Goal: Task Accomplishment & Management: Complete application form

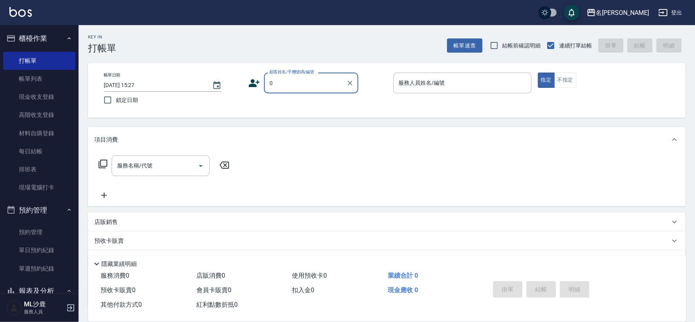
type input "無名字/0/"
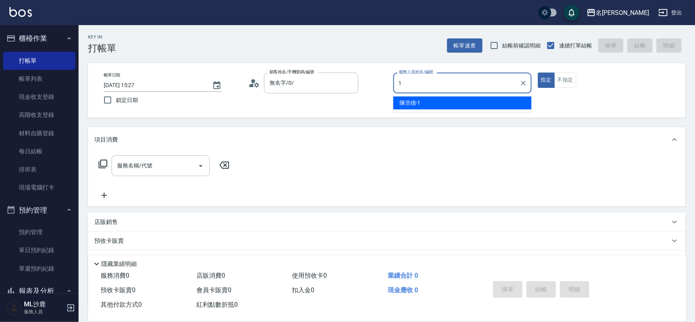
type input "[PERSON_NAME]1"
type button "true"
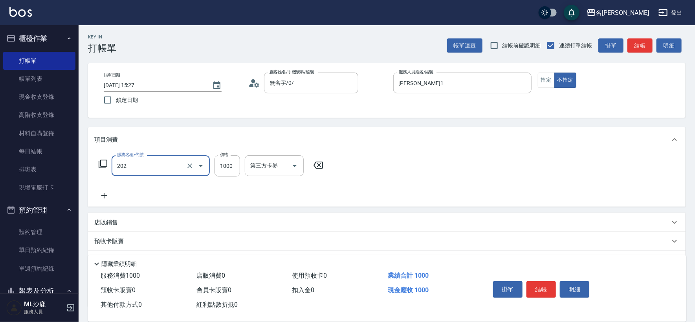
type input "燙髮(202)"
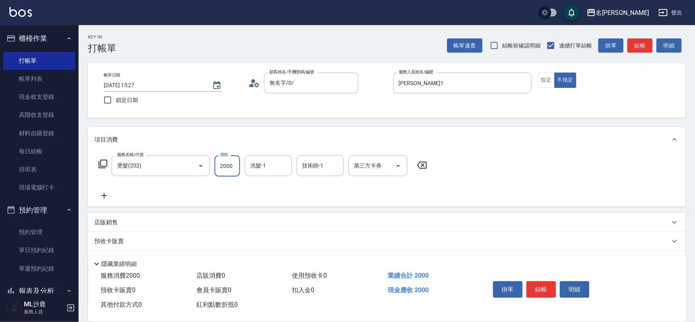
type input "2000"
type input "[PERSON_NAME]-34"
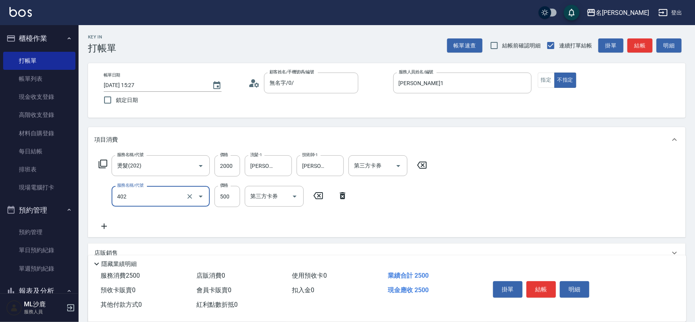
type input "500護(402)"
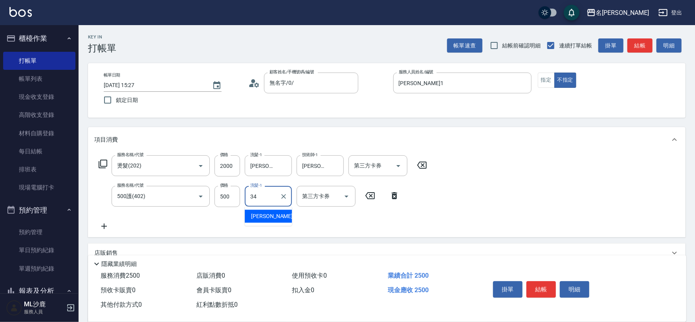
type input "[PERSON_NAME]-34"
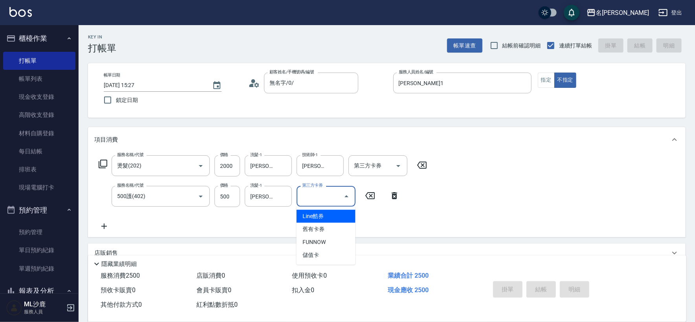
type input "[DATE] 16:34"
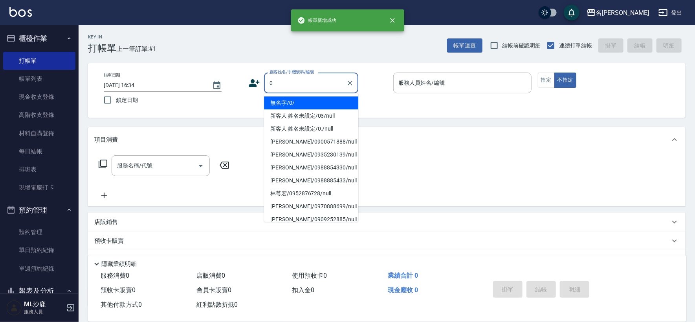
type input "無名字/0/"
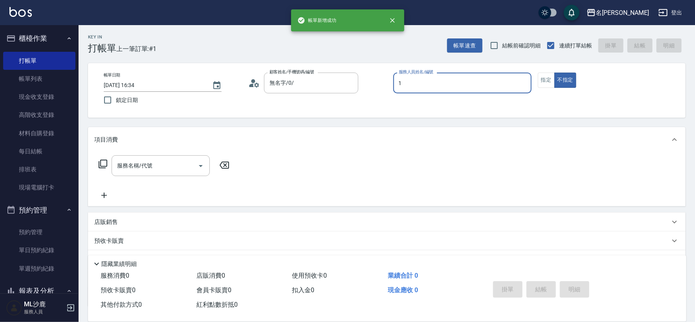
type input "[PERSON_NAME]1"
type button "false"
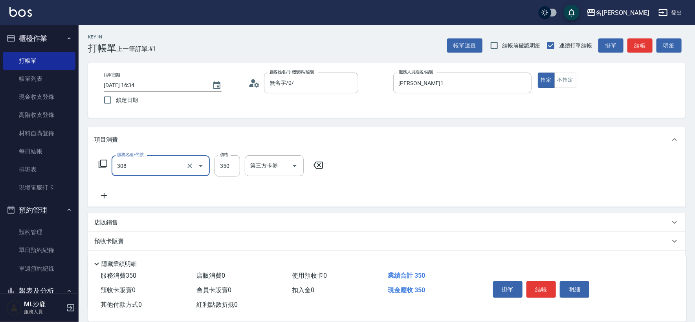
type input "洗+剪(308)"
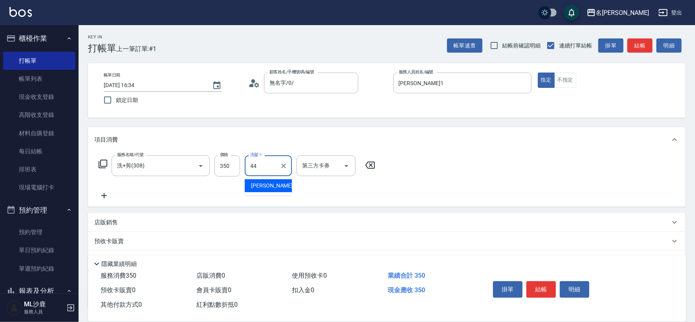
type input "[PERSON_NAME]-44"
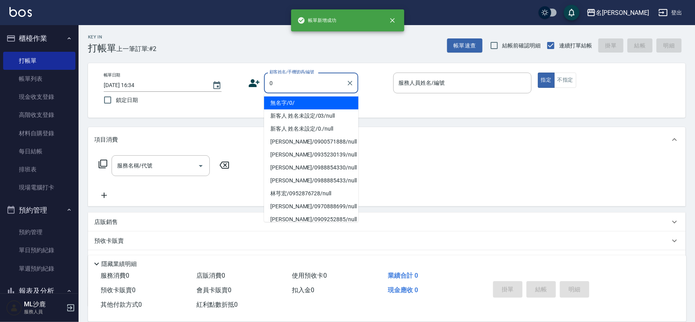
type input "無名字/0/"
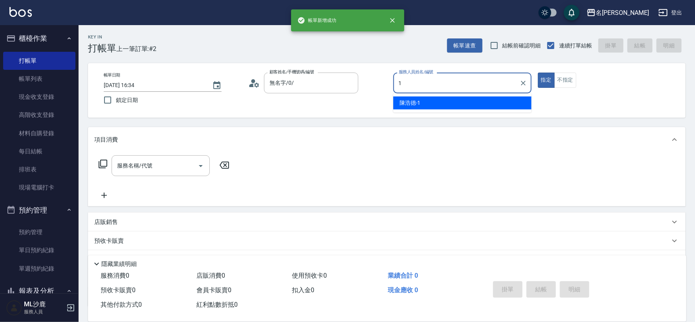
type input "[PERSON_NAME]1"
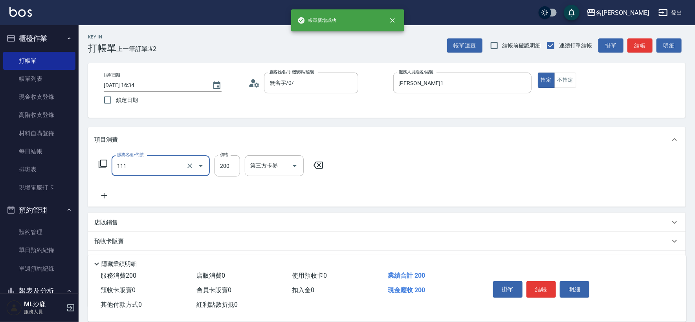
type input "200(111)"
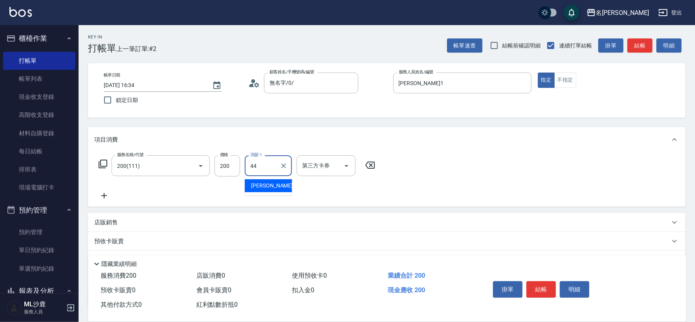
type input "[PERSON_NAME]-44"
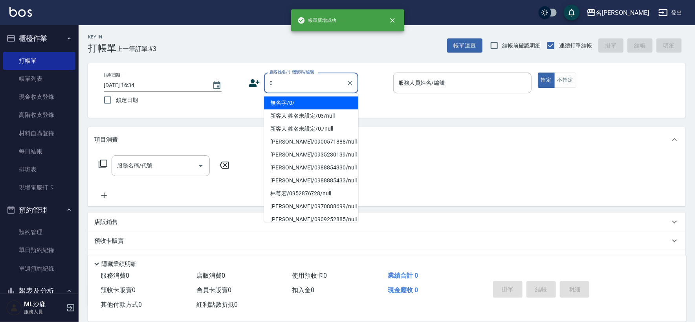
type input "無名字/0/"
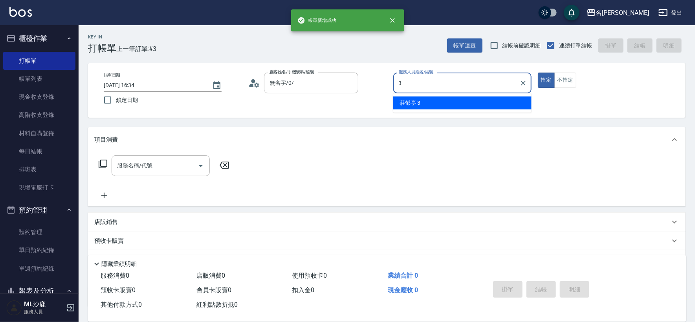
type input "[PERSON_NAME]-3"
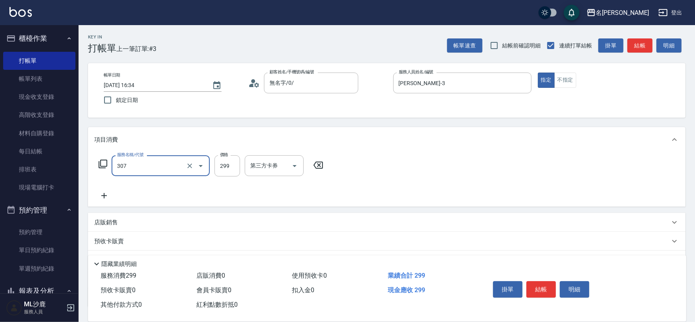
type input "剪髮(307)"
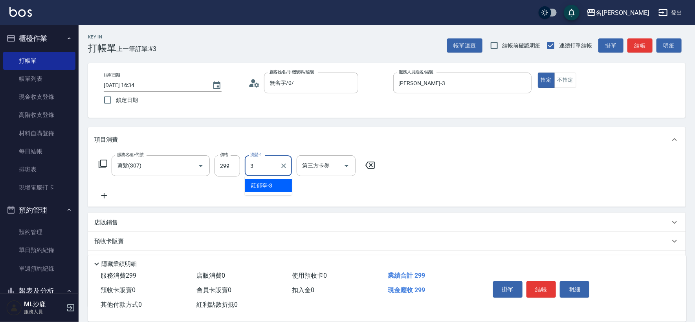
type input "[PERSON_NAME]-3"
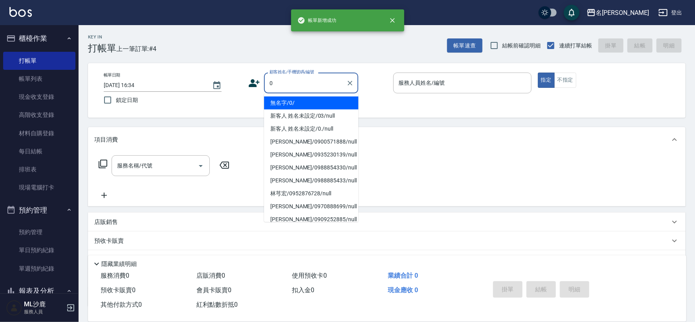
type input "無名字/0/"
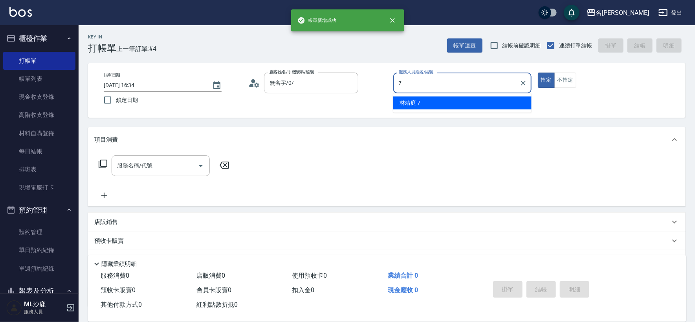
type input "[PERSON_NAME]-7"
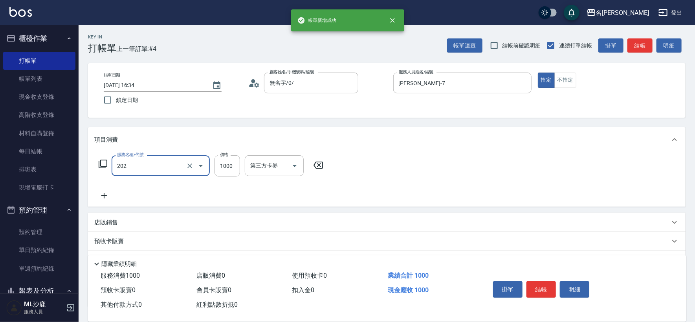
type input "燙髮(202)"
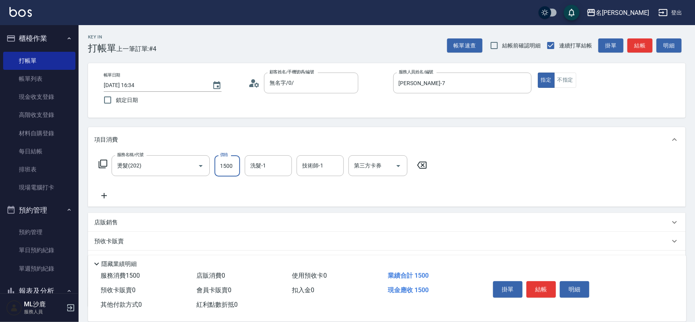
type input "1500"
type input "[PERSON_NAME]-34"
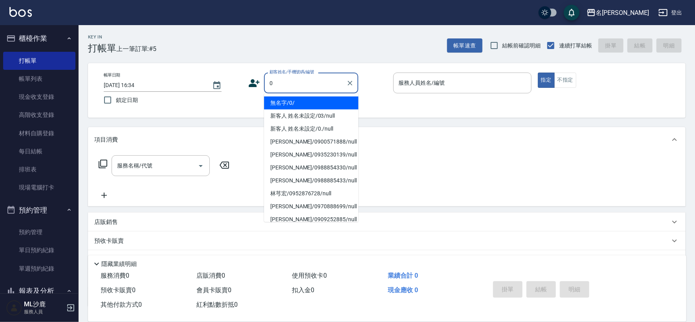
type input "無名字/0/"
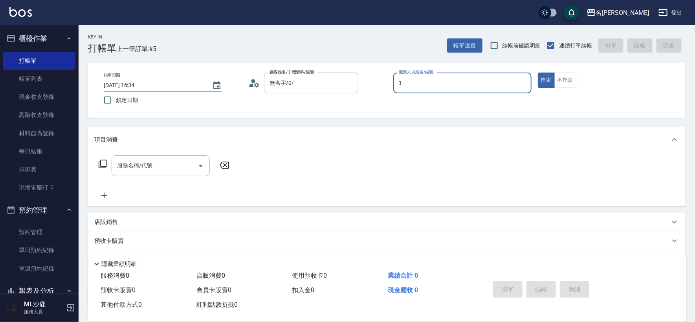
type input "[PERSON_NAME]-3"
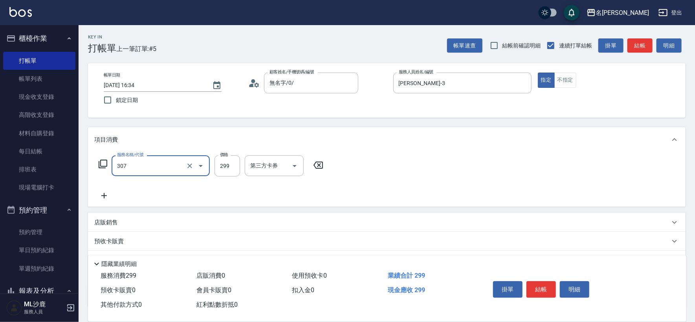
type input "剪髮(307)"
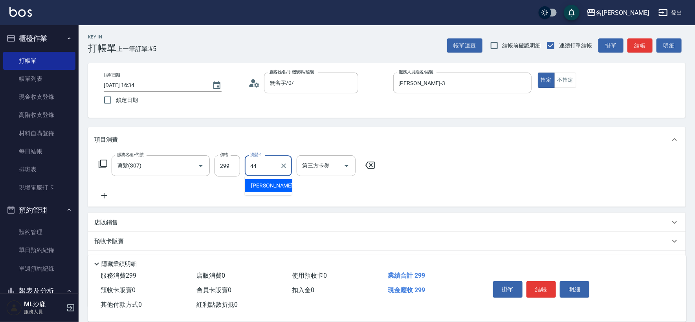
type input "[PERSON_NAME]-44"
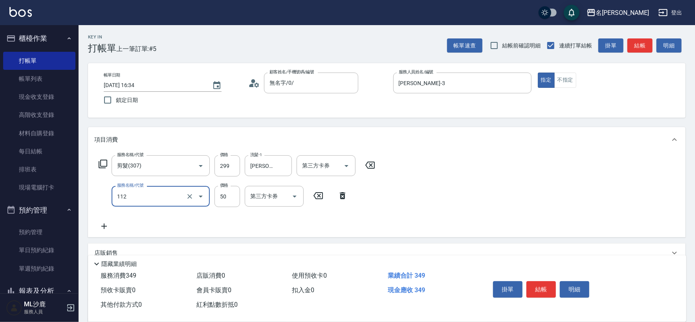
type input "精油50(112)"
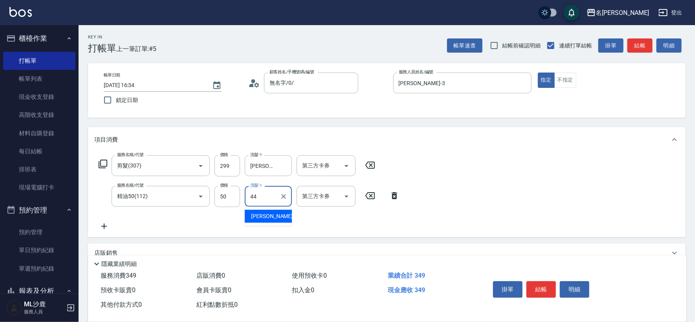
type input "[PERSON_NAME]-44"
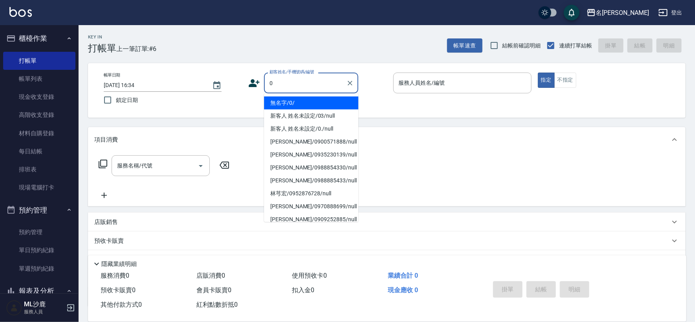
type input "無名字/0/"
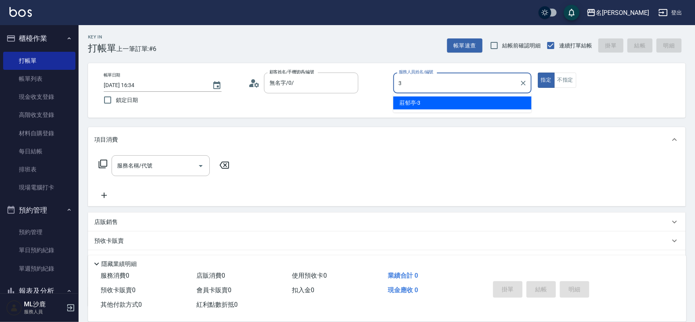
type input "[PERSON_NAME]-3"
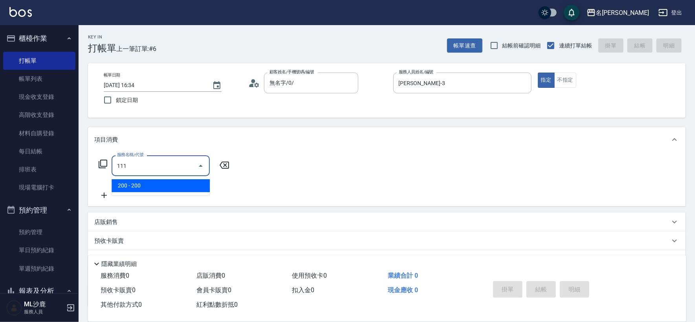
type input "200(111)"
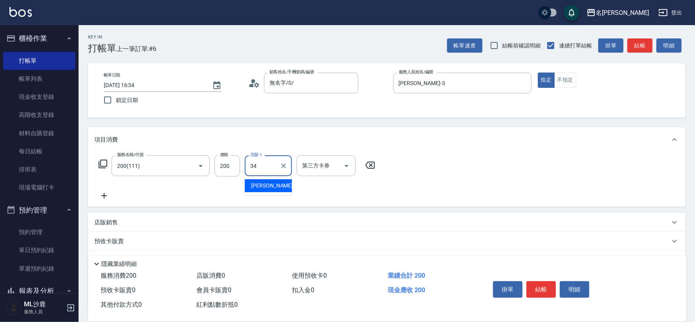
type input "[PERSON_NAME]-34"
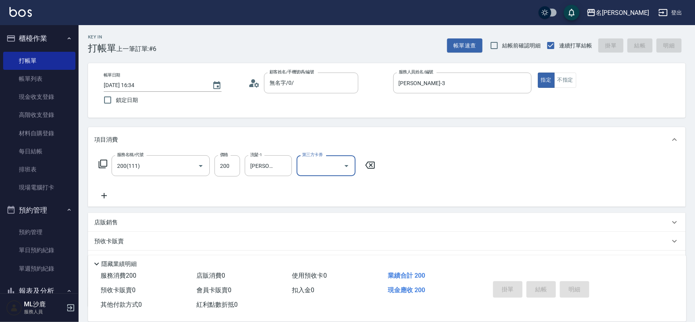
type input "[DATE] 16:40"
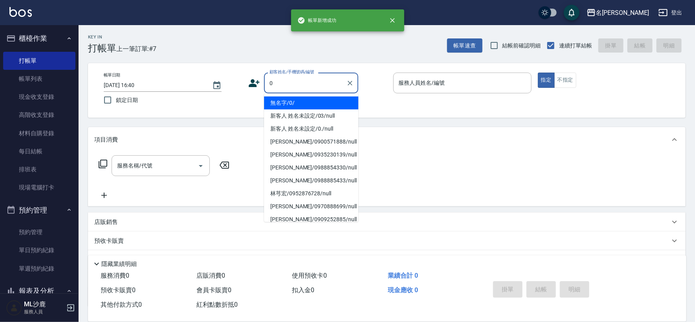
type input "無名字/0/"
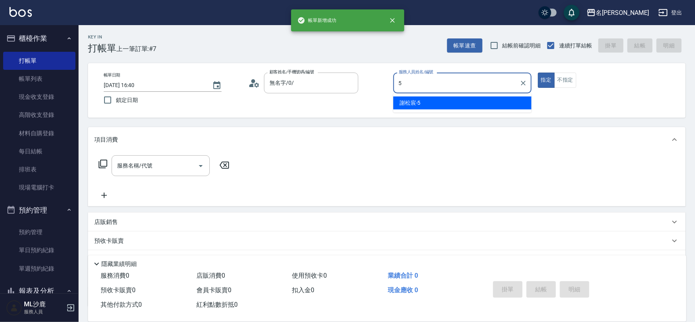
type input "[PERSON_NAME]-5"
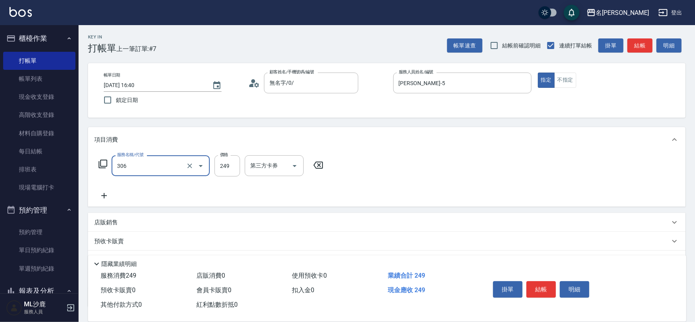
type input "剪髮(306)"
type input "3"
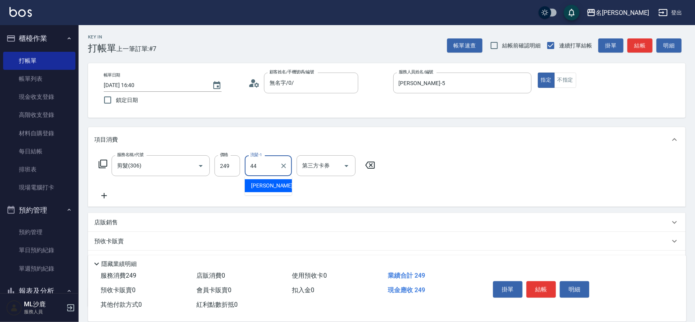
type input "[PERSON_NAME]-44"
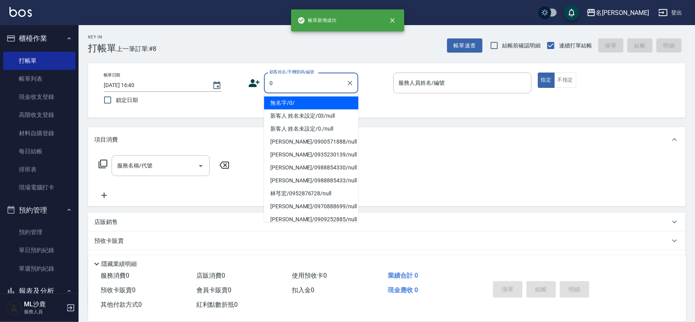
type input "無名字/0/"
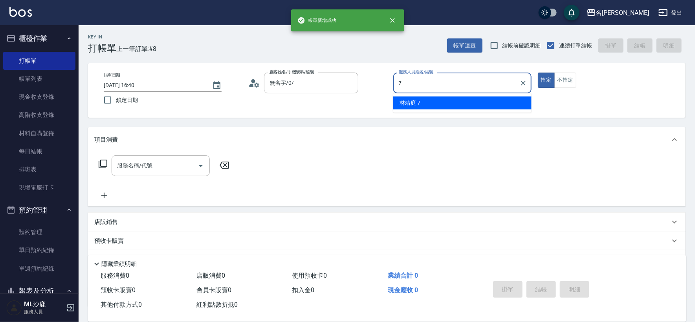
type input "[PERSON_NAME]-7"
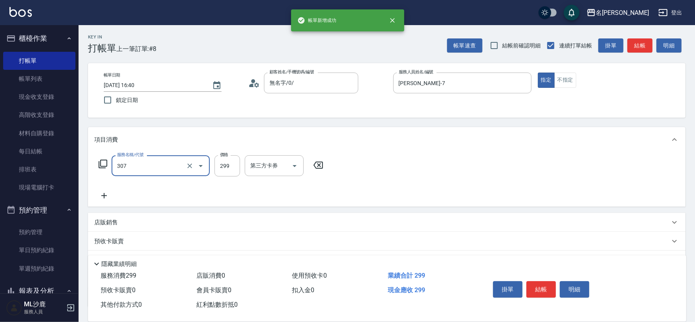
type input "剪髮(307)"
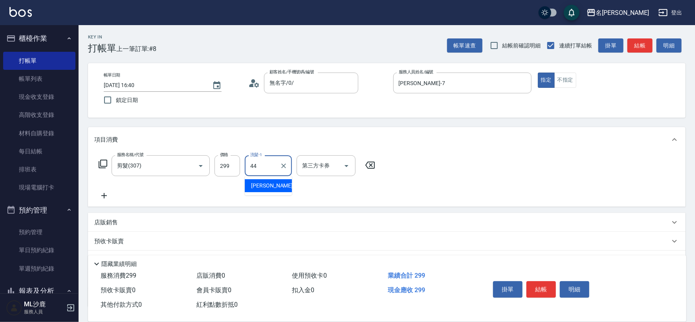
type input "[PERSON_NAME]-44"
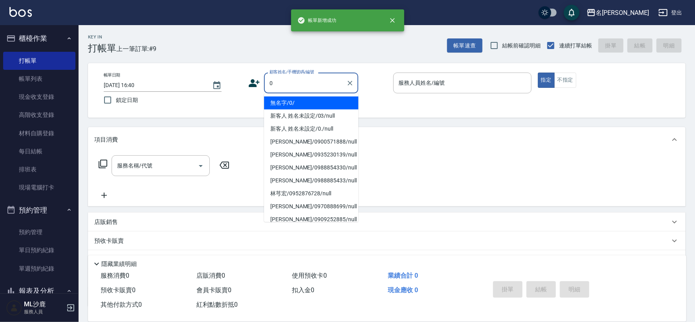
type input "無名字/0/"
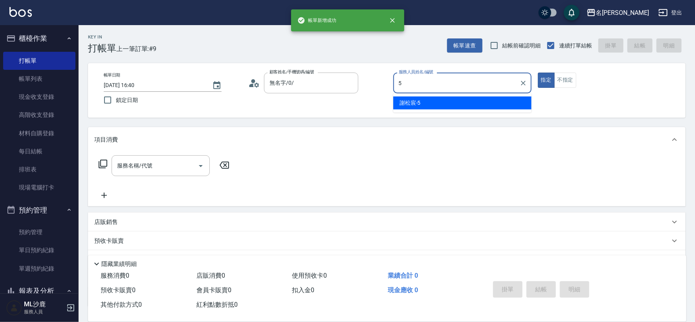
type input "[PERSON_NAME]-5"
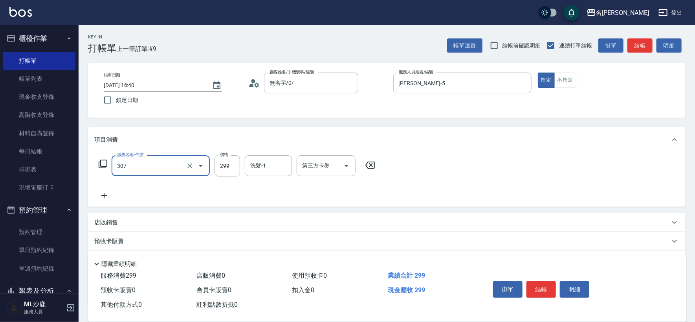
type input "剪髮(307)"
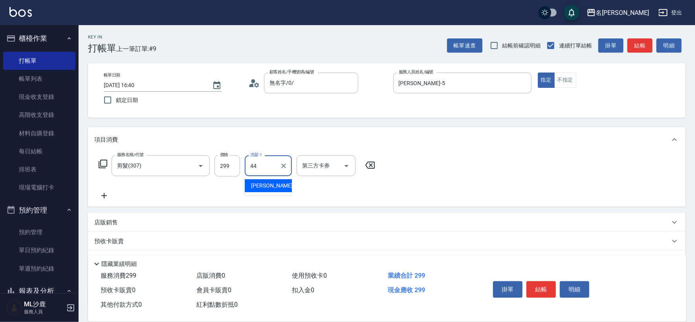
type input "[PERSON_NAME]-44"
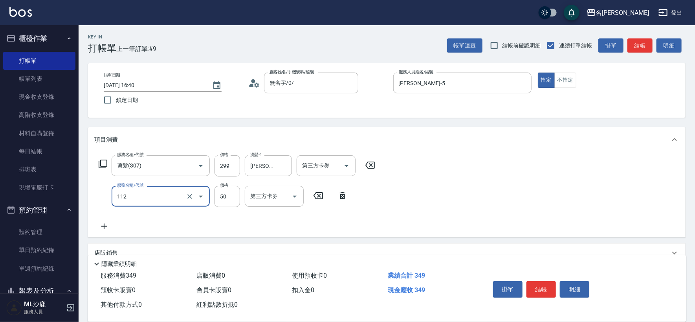
type input "精油50(112)"
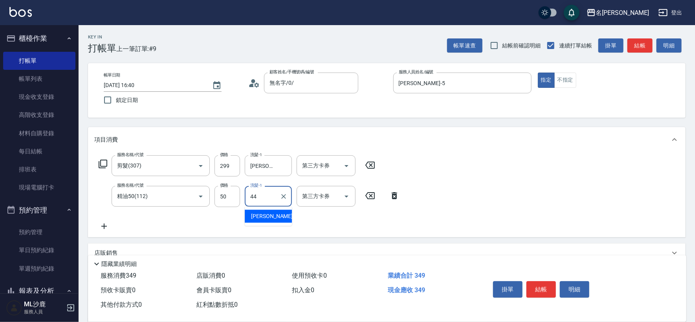
type input "[PERSON_NAME]-44"
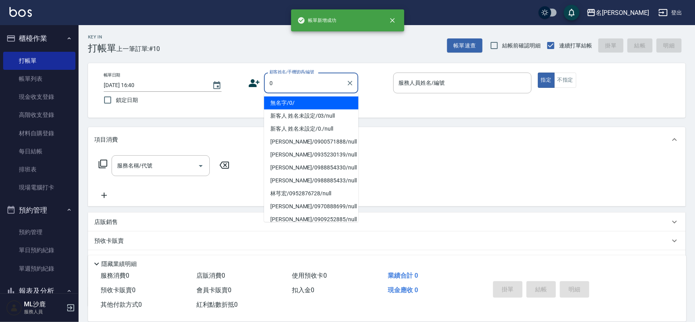
type input "無名字/0/"
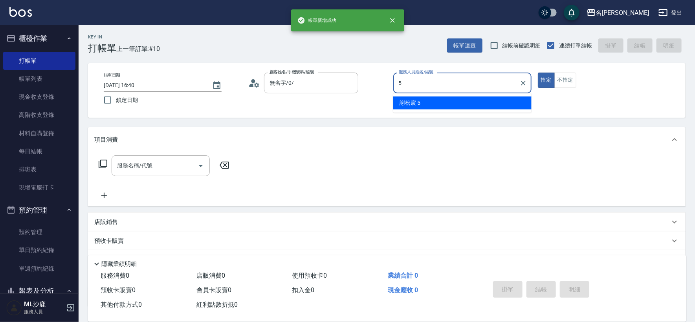
type input "[PERSON_NAME]-5"
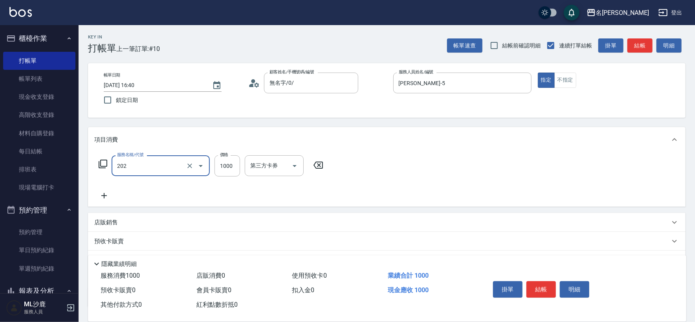
type input "燙髮(202)"
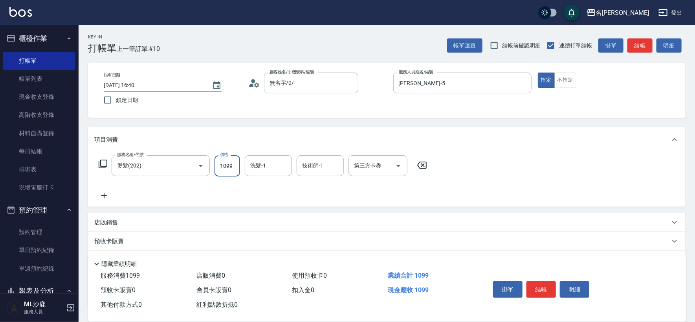
type input "1099"
type input "[PERSON_NAME]-34"
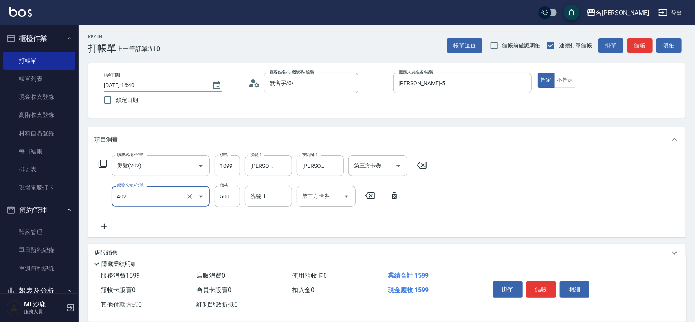
type input "500護(402)"
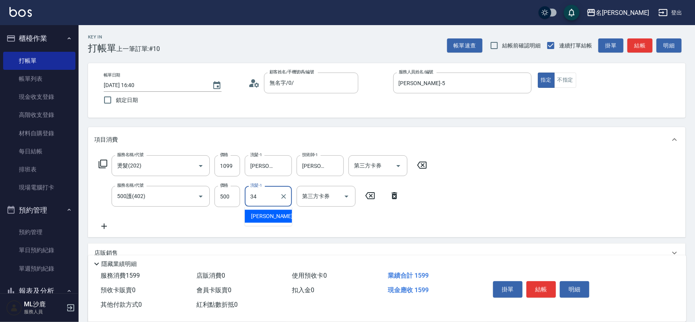
type input "[PERSON_NAME]-34"
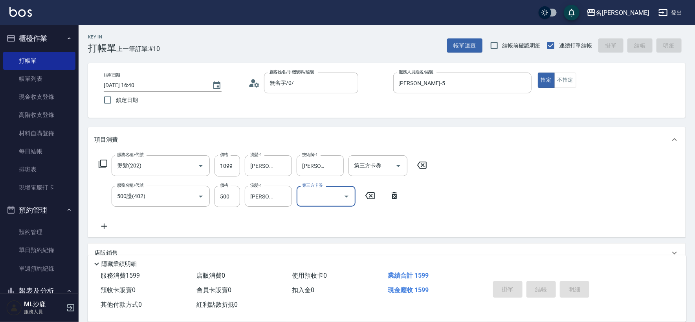
type input "[DATE] 16:41"
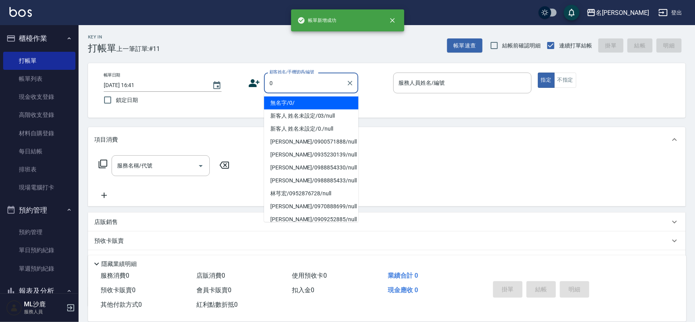
type input "無名字/0/"
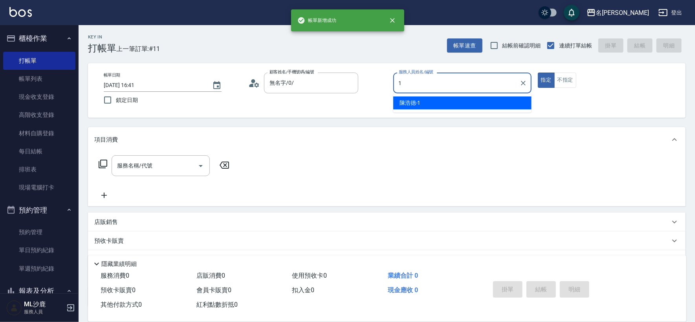
type input "[PERSON_NAME]1"
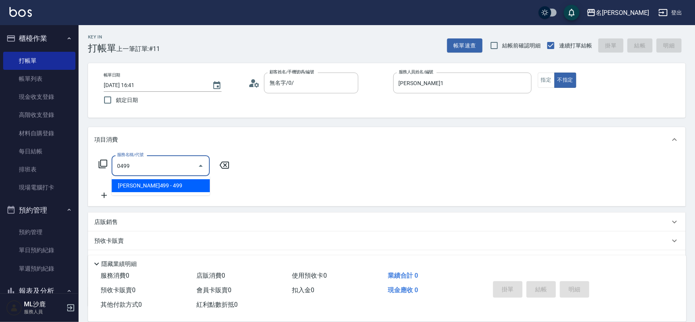
type input "[PERSON_NAME]499(0499)"
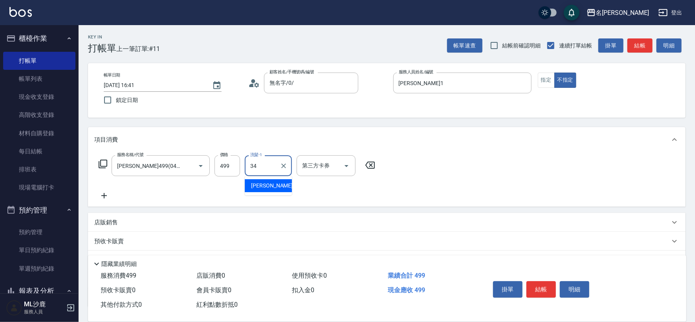
type input "[PERSON_NAME]-34"
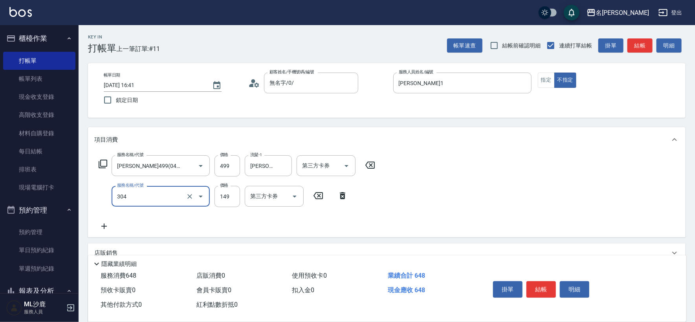
type input "剪髮(304)"
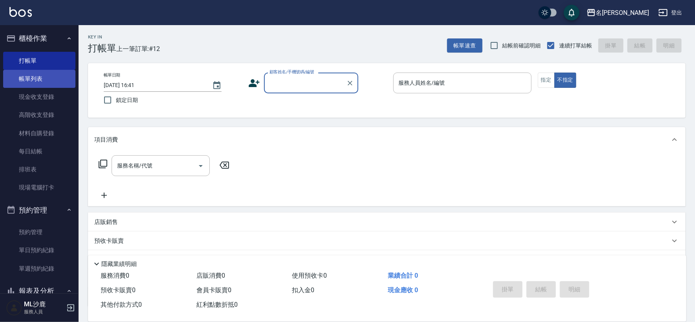
click at [51, 76] on link "帳單列表" at bounding box center [39, 79] width 72 height 18
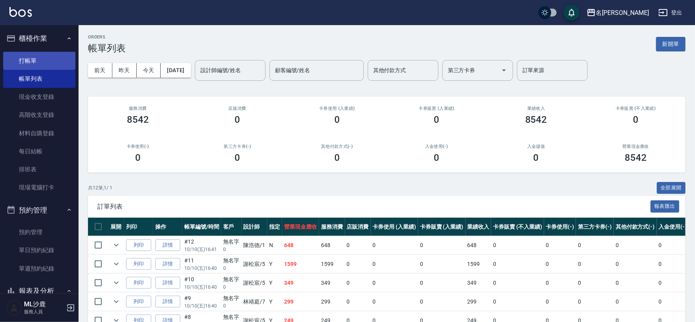
click at [24, 62] on link "打帳單" at bounding box center [39, 61] width 72 height 18
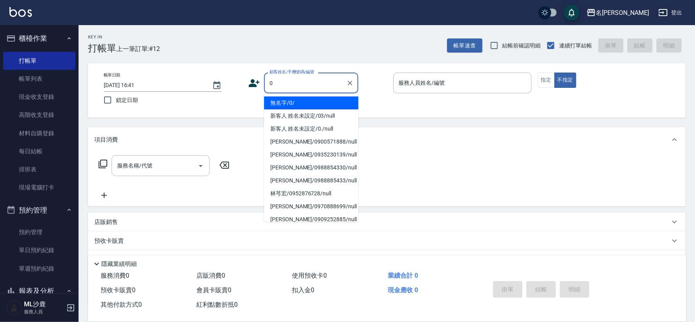
type input "無名字/0/"
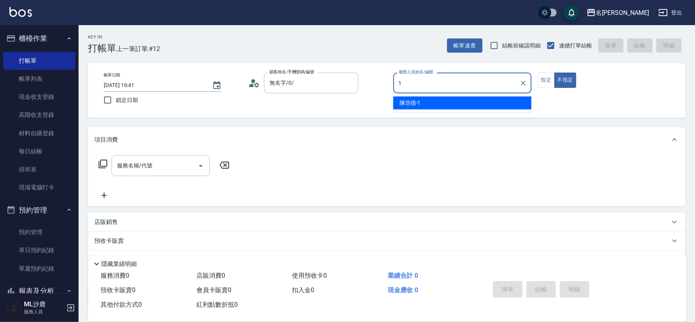
type input "[PERSON_NAME]1"
type button "false"
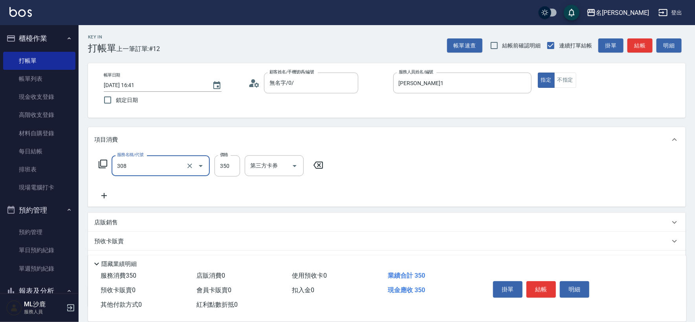
type input "洗+剪(308)"
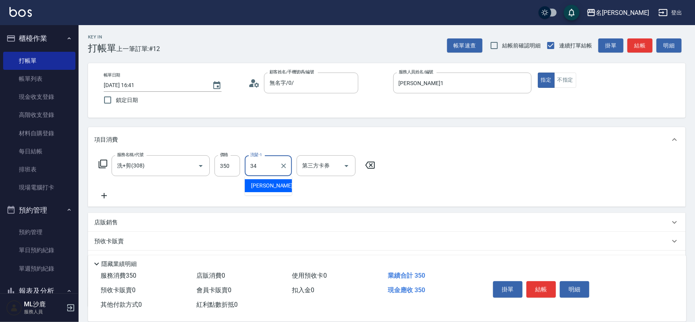
type input "[PERSON_NAME]-34"
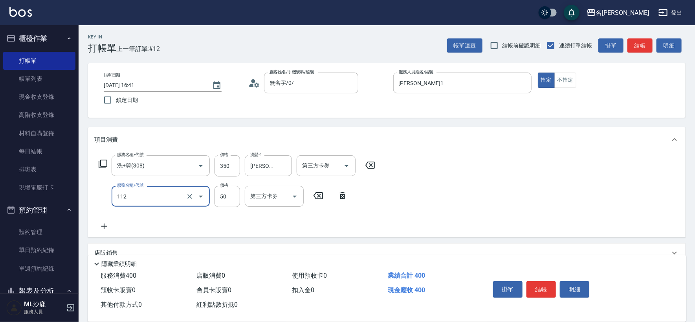
type input "精油50(112)"
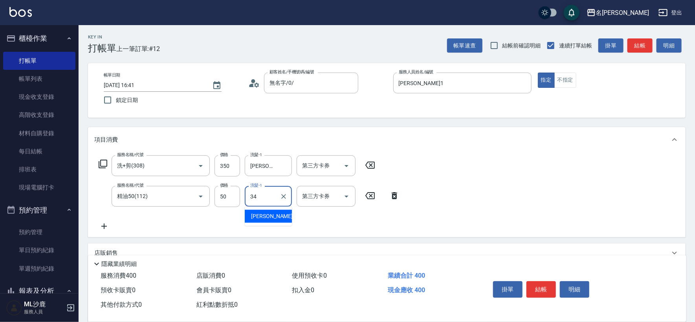
type input "[PERSON_NAME]-34"
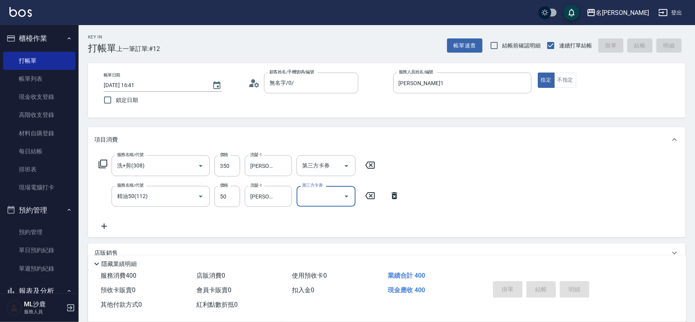
type input "[DATE] 16:42"
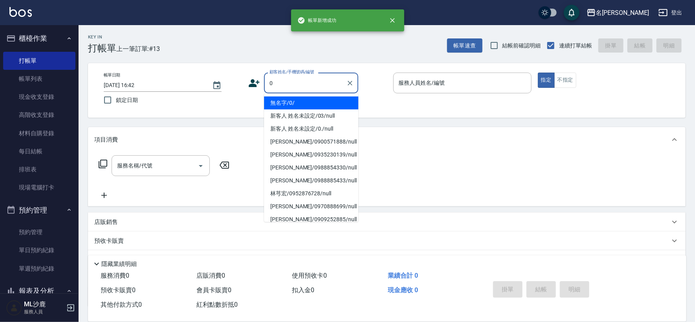
type input "無名字/0/"
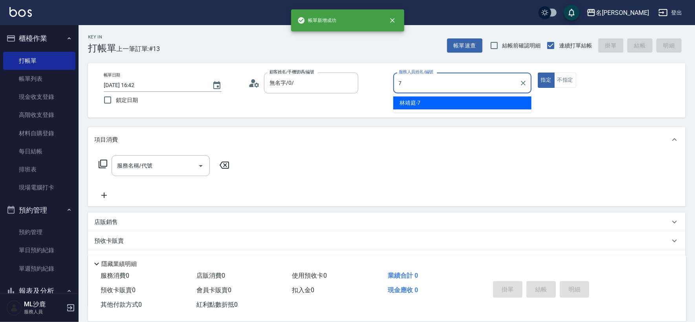
type input "[PERSON_NAME]-7"
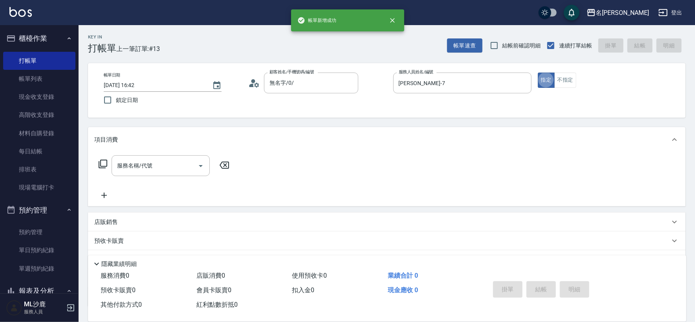
type button "true"
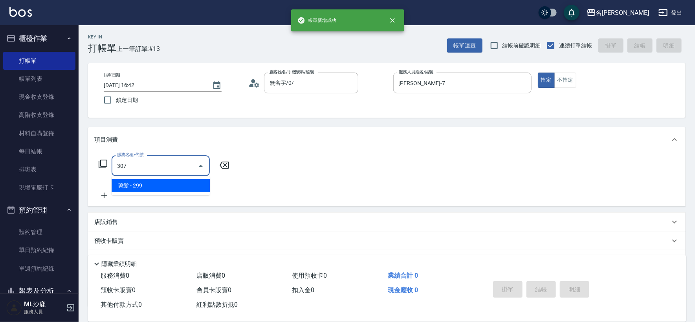
type input "剪髮(307)"
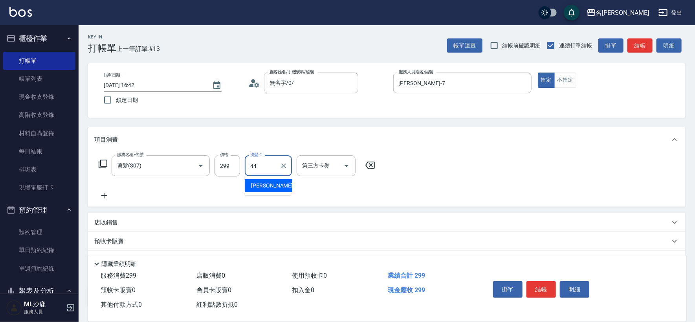
type input "[PERSON_NAME]-44"
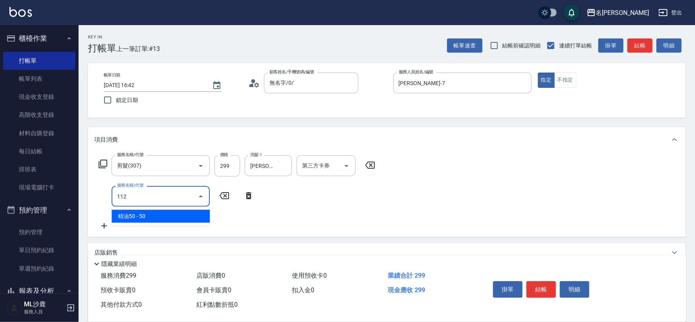
type input "精油50(112)"
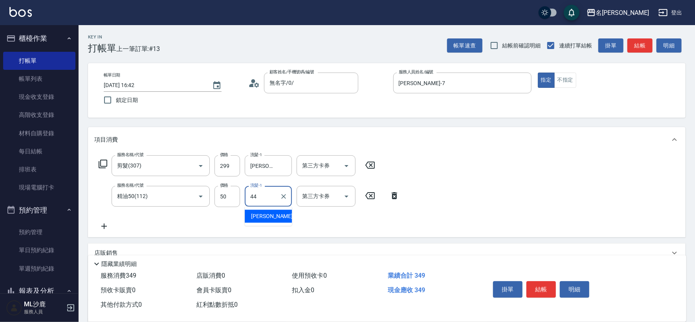
type input "[PERSON_NAME]-44"
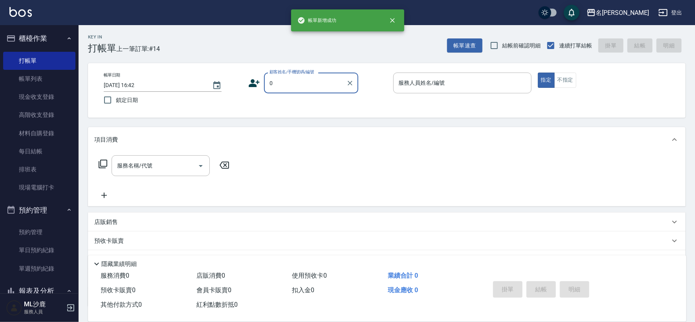
type input "無名字/0/"
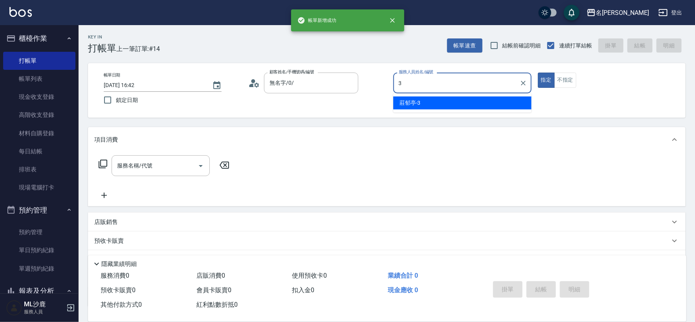
type input "[PERSON_NAME]-3"
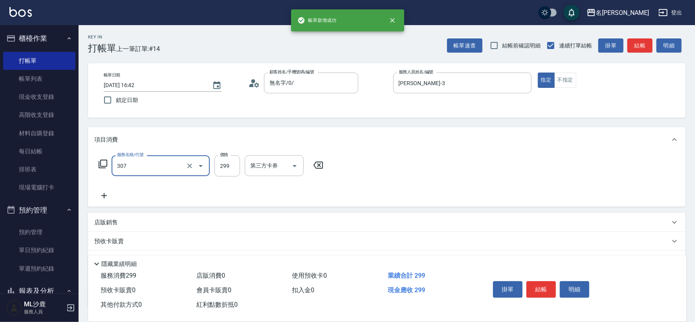
type input "剪髮(307)"
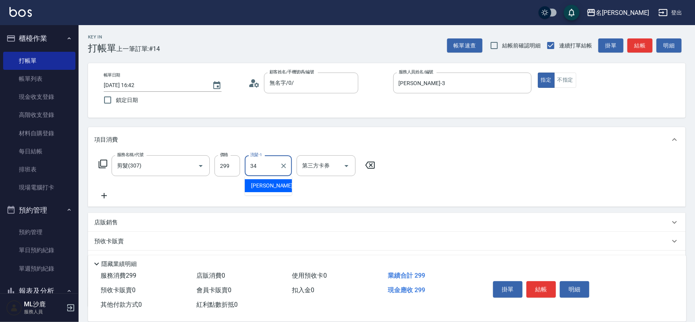
type input "[PERSON_NAME]-34"
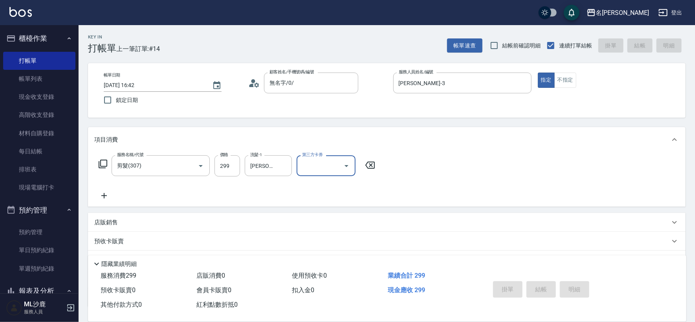
type input "[DATE] 16:43"
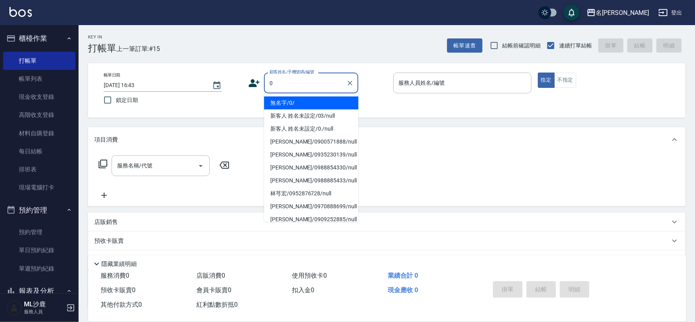
type input "無名字/0/"
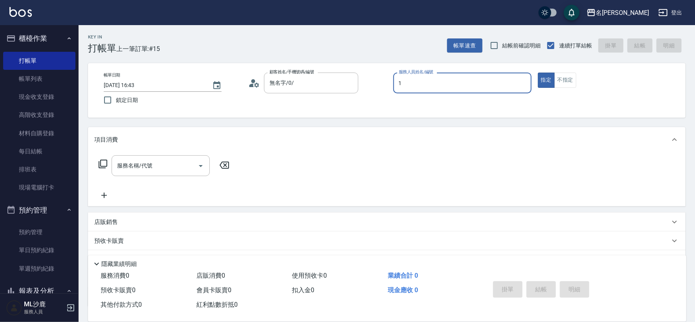
type input "[PERSON_NAME]1"
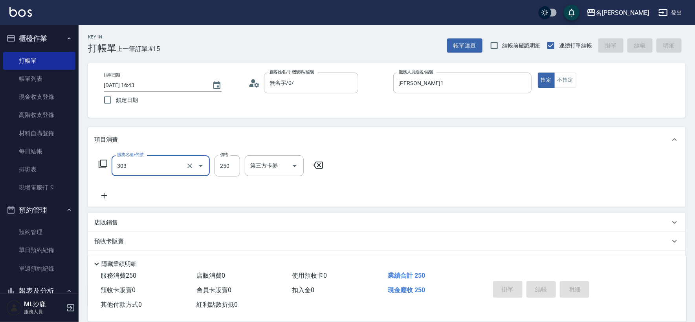
type input "303"
type input "[DATE] 16:44"
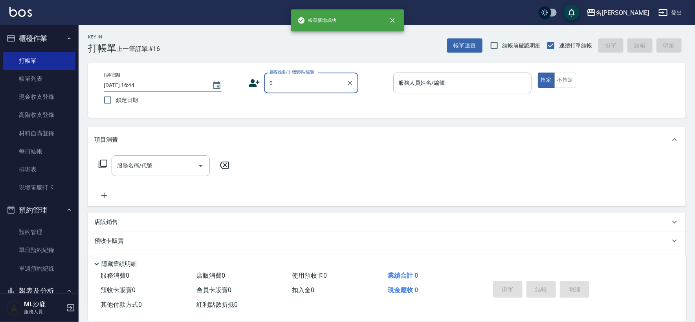
type input "無名字/0/"
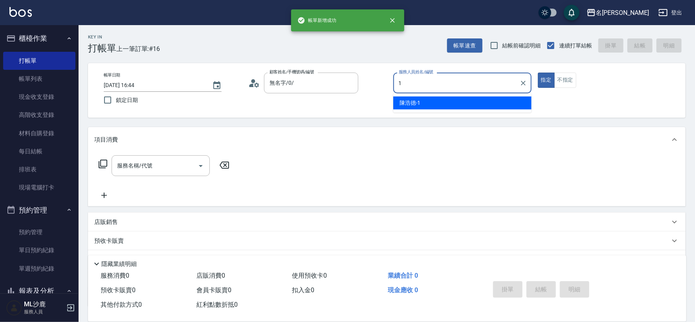
type input "[PERSON_NAME]1"
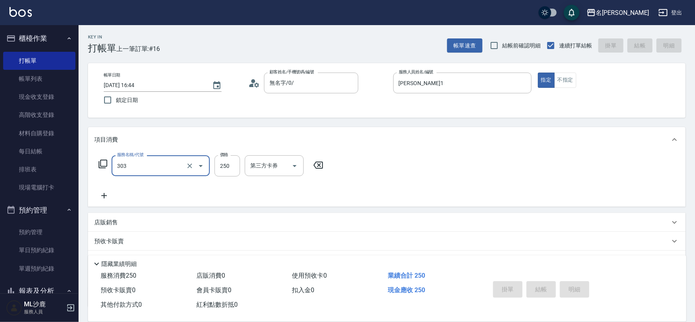
type input "303"
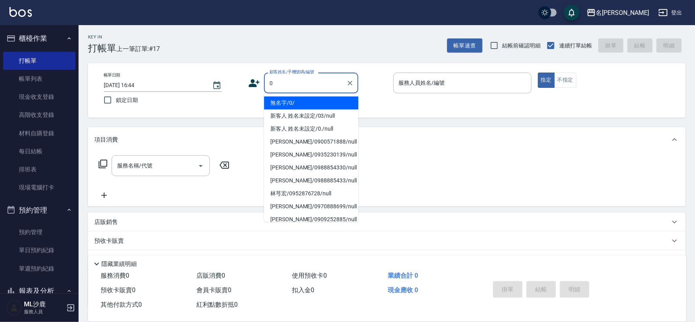
type input "無名字/0/"
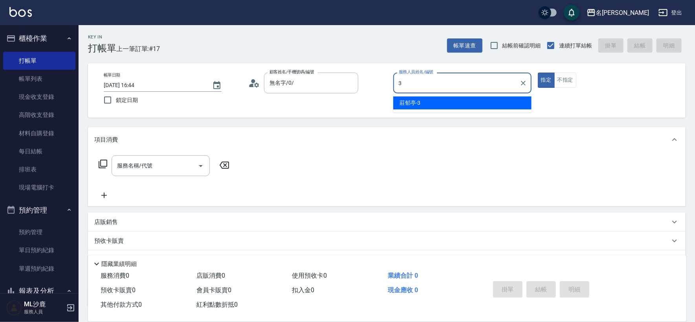
type input "[PERSON_NAME]-3"
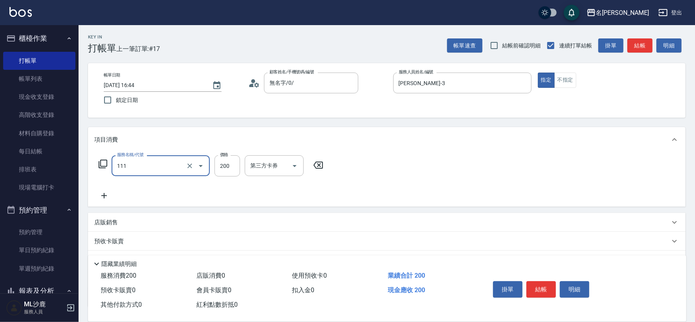
type input "200(111)"
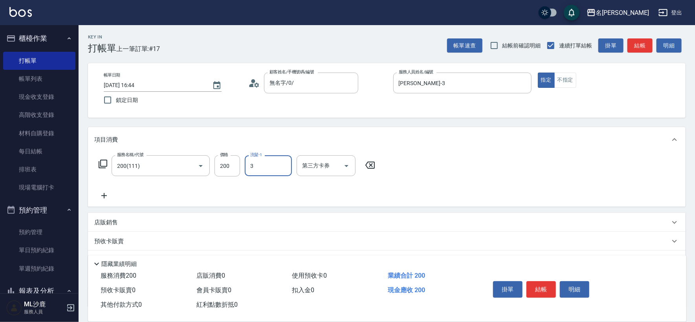
type input "[PERSON_NAME]-3"
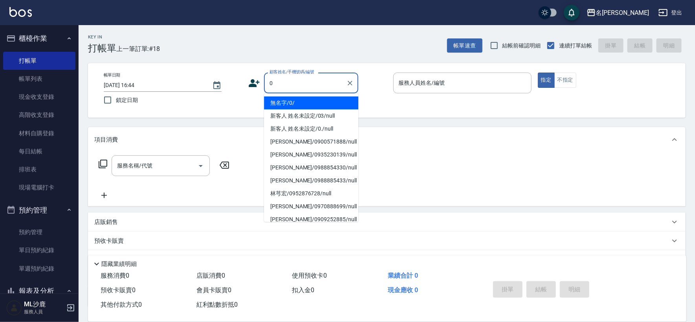
type input "無名字/0/"
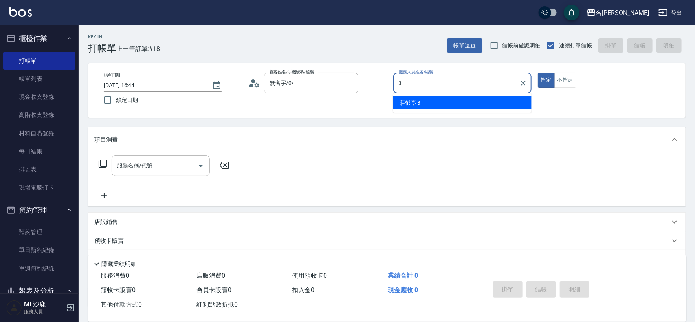
type input "[PERSON_NAME]-3"
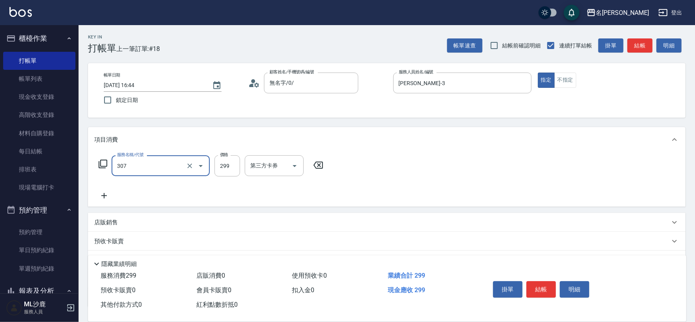
type input "剪髮(307)"
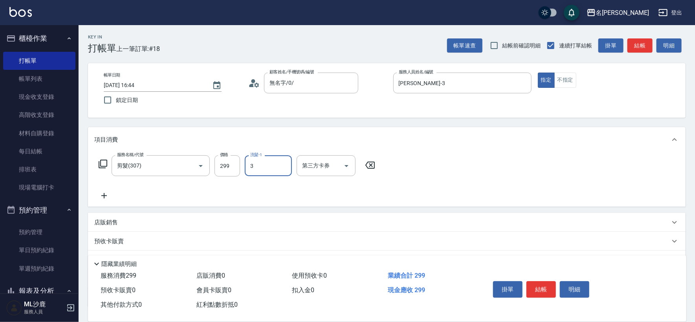
type input "[PERSON_NAME]-3"
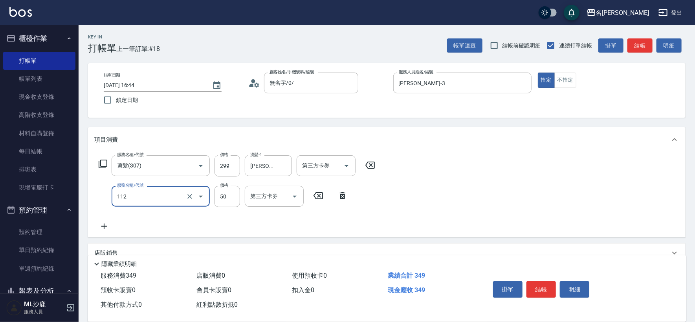
type input "精油50(112)"
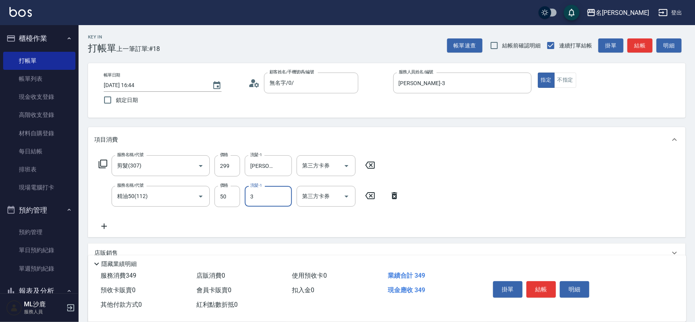
type input "[PERSON_NAME]-3"
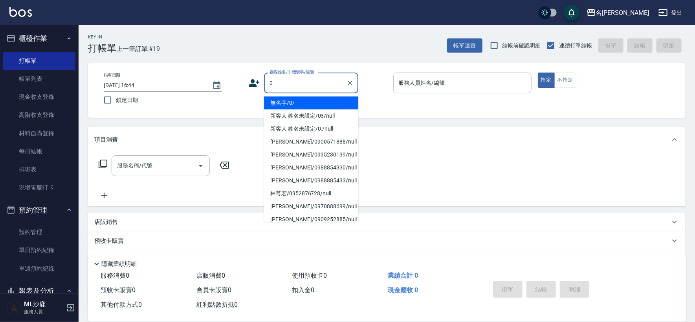
type input "無名字/0/"
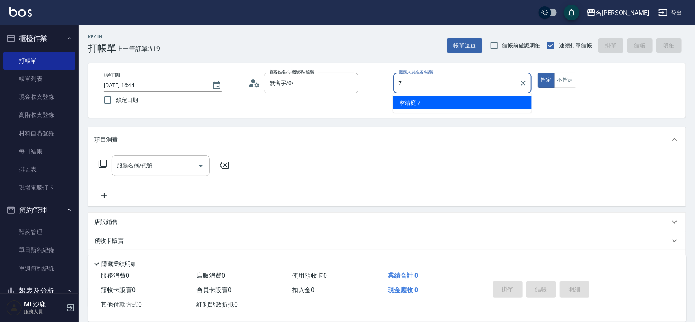
type input "[PERSON_NAME]-7"
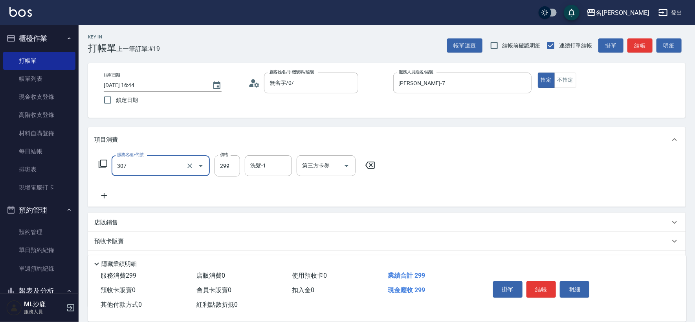
type input "剪髮(307)"
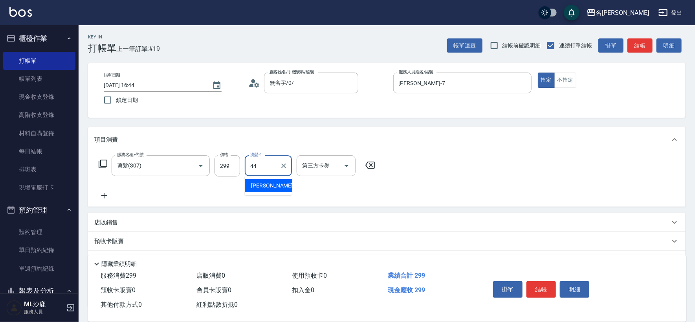
type input "[PERSON_NAME]-44"
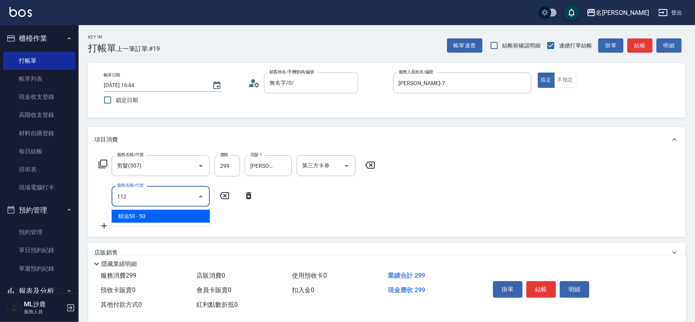
type input "精油50(112)"
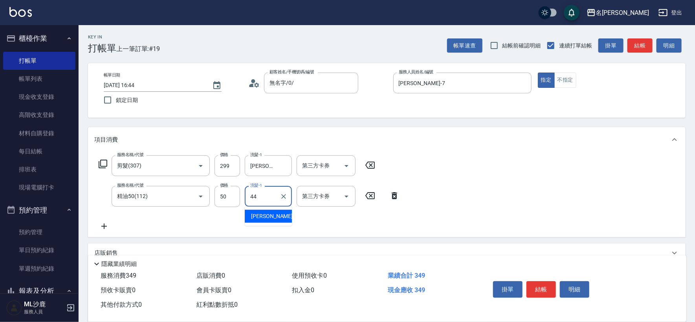
type input "[PERSON_NAME]-44"
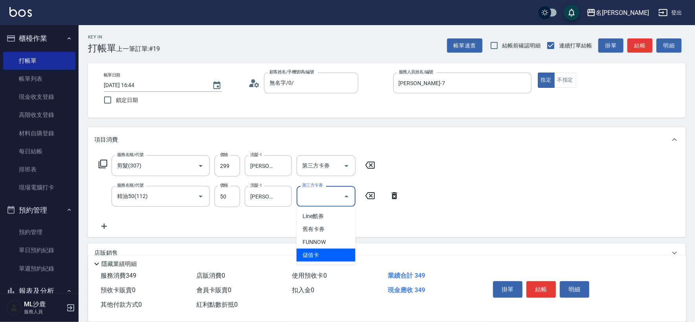
type input "儲值卡"
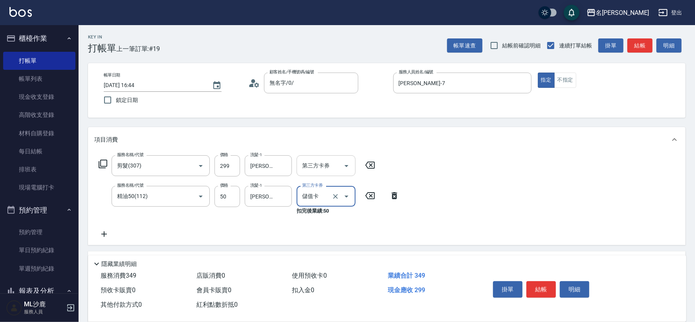
click at [321, 173] on div "第三方卡券" at bounding box center [326, 166] width 59 height 21
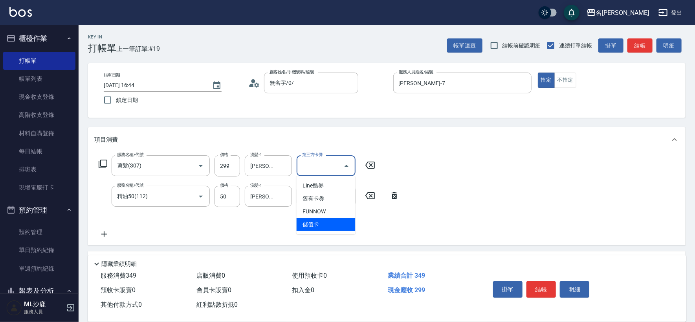
drag, startPoint x: 321, startPoint y: 224, endPoint x: 372, endPoint y: 180, distance: 66.5
click at [322, 225] on span "儲值卡" at bounding box center [326, 224] width 59 height 13
type input "儲值卡"
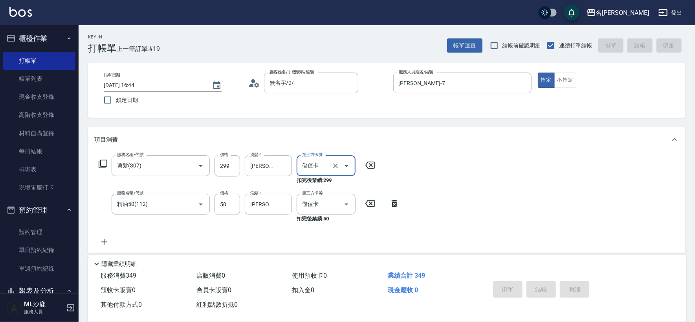
type input "[DATE] 16:49"
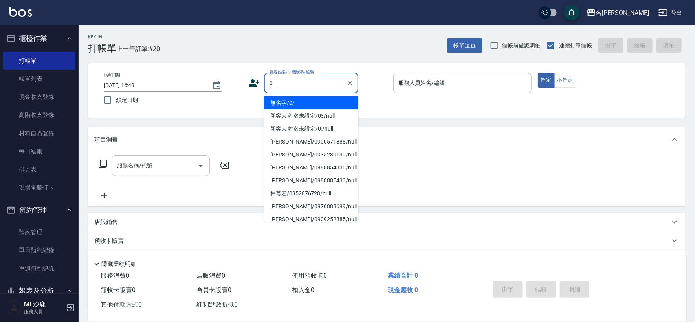
type input "無名字/0/"
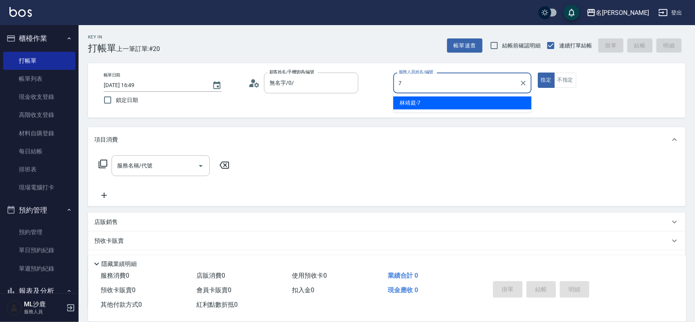
type input "[PERSON_NAME]-7"
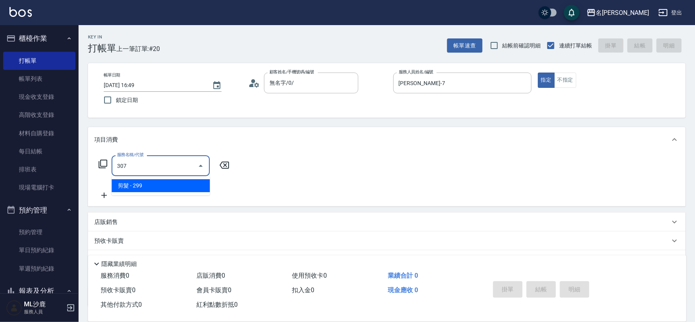
type input "剪髮(307)"
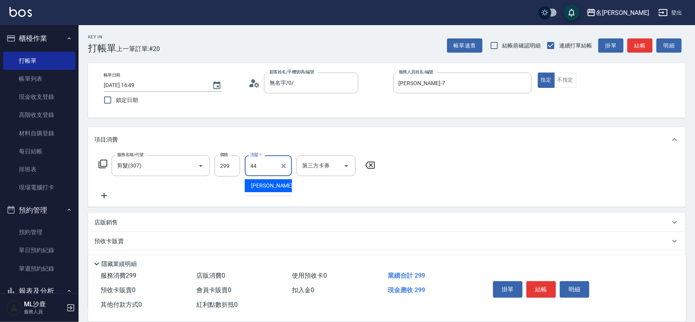
type input "[PERSON_NAME]-44"
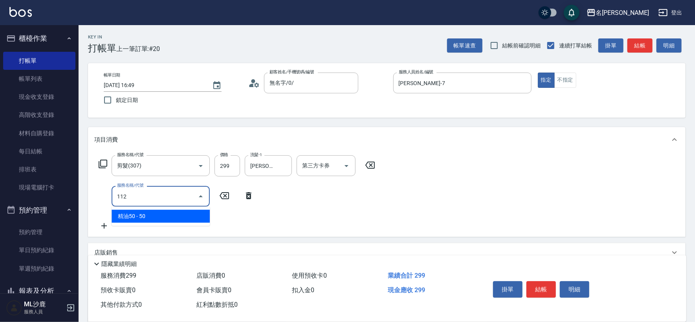
type input "精油50(112)"
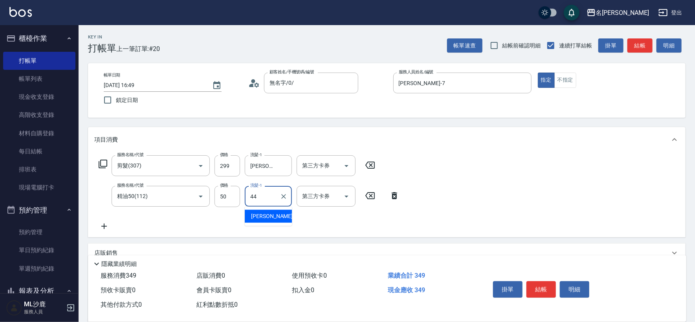
type input "[PERSON_NAME]-44"
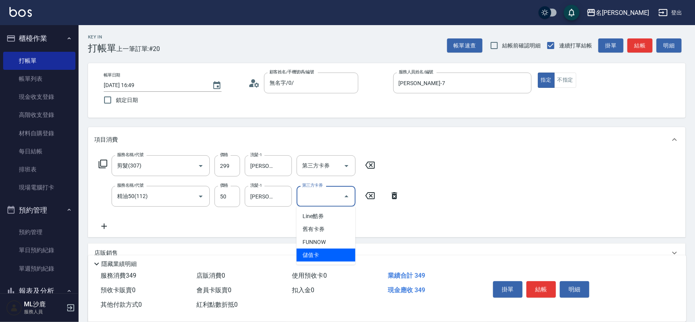
type input "儲值卡"
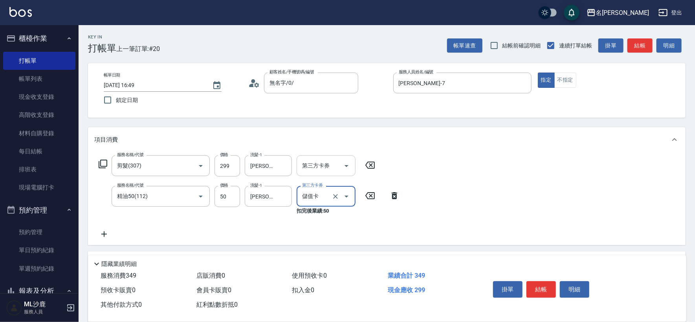
click at [330, 166] on input "第三方卡券" at bounding box center [320, 166] width 40 height 14
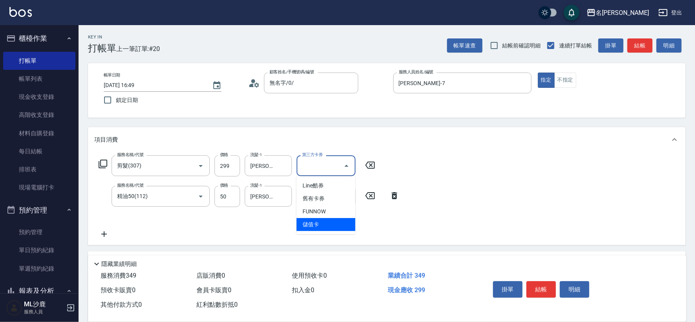
click at [315, 228] on span "儲值卡" at bounding box center [326, 224] width 59 height 13
type input "儲值卡"
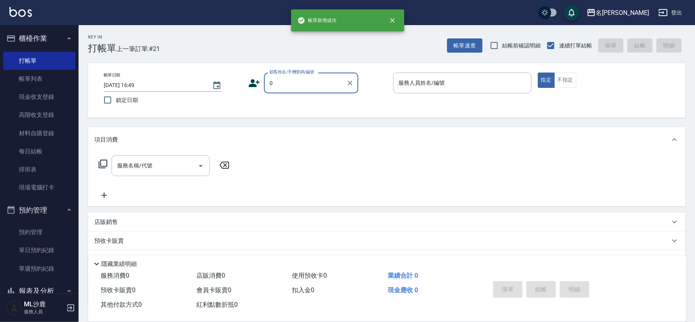
type input "無名字/0/"
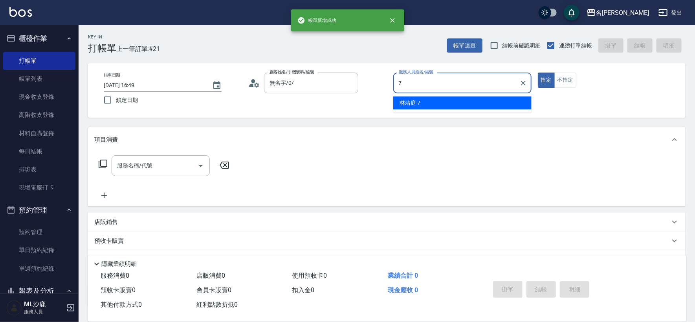
type input "[PERSON_NAME]-7"
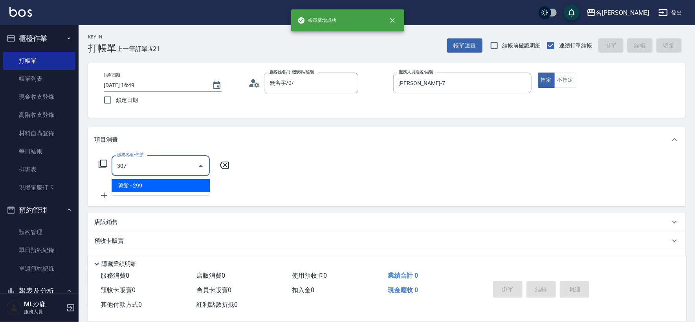
type input "剪髮(307)"
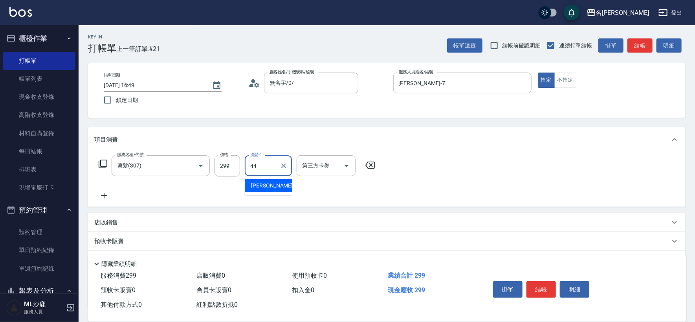
type input "[PERSON_NAME]-44"
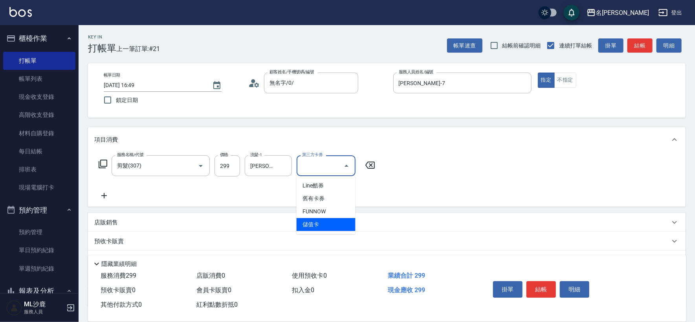
type input "儲值卡"
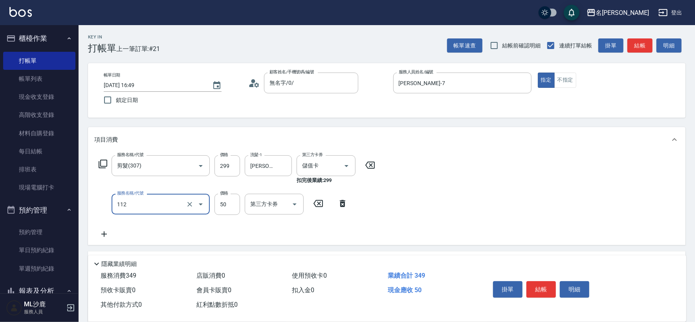
type input "精油50(112)"
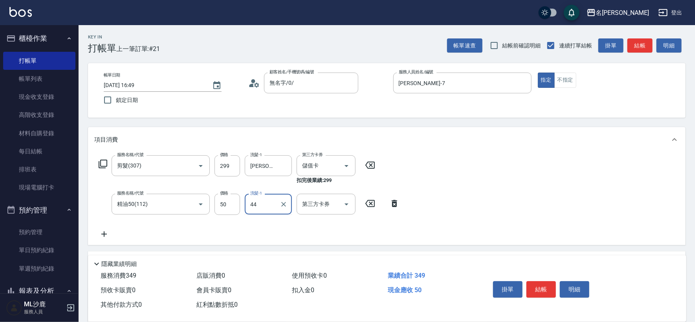
type input "[PERSON_NAME]-44"
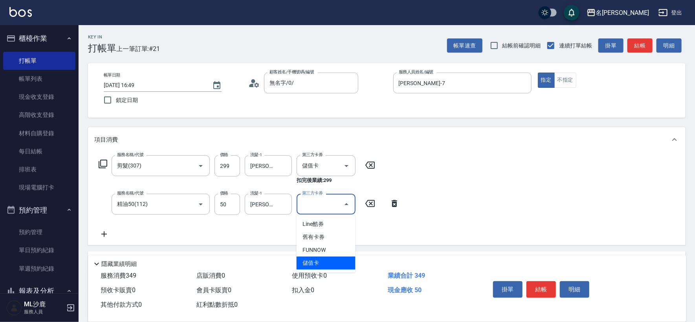
type input "儲值卡"
